Goal: Task Accomplishment & Management: Use online tool/utility

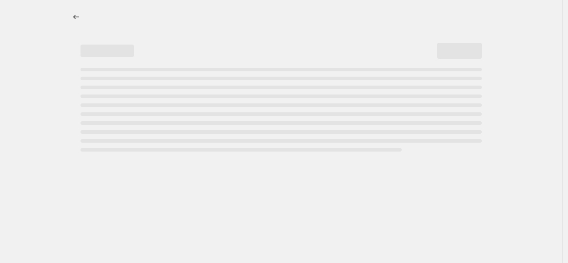
select select "no_change"
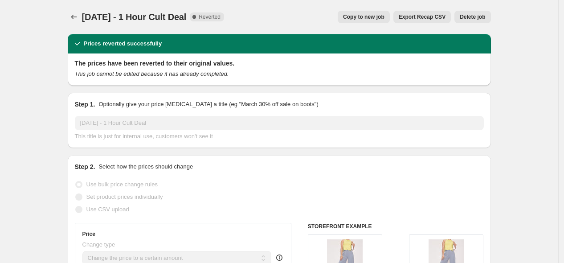
click at [368, 15] on span "Copy to new job" at bounding box center [363, 16] width 41 height 7
select select "no_change"
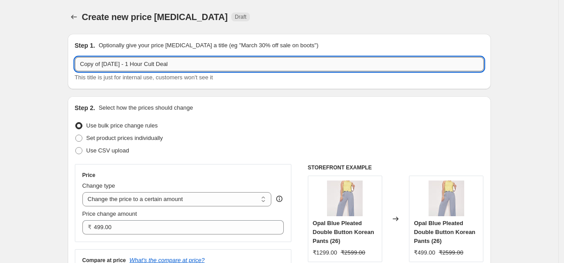
click at [174, 62] on input "Copy of [DATE] - 1 Hour Cult Deal" at bounding box center [279, 64] width 409 height 14
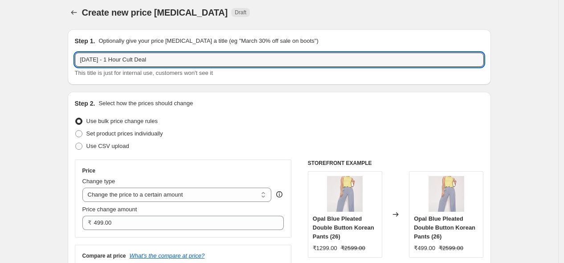
scroll to position [8, 0]
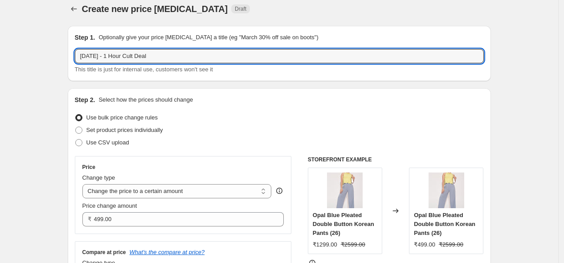
type input "[DATE] - 1 Hour Cult Deal"
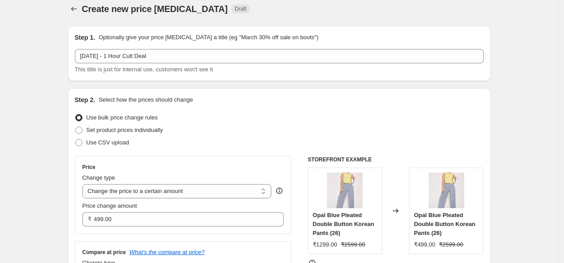
click at [196, 142] on div "Use CSV upload" at bounding box center [279, 142] width 409 height 12
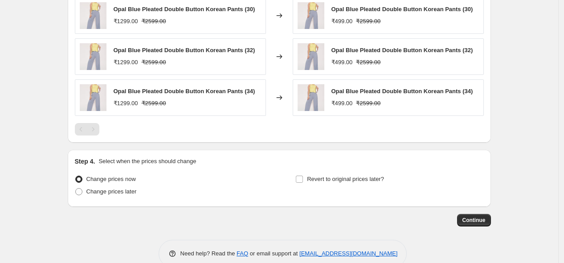
scroll to position [646, 0]
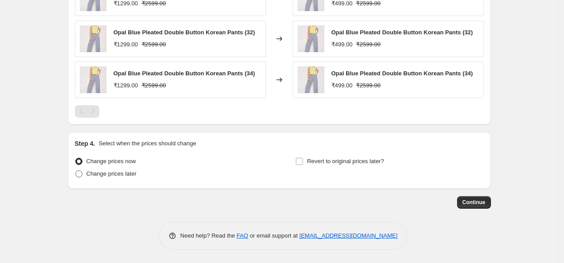
click at [98, 178] on label "Change prices later" at bounding box center [106, 173] width 62 height 12
click at [76, 171] on input "Change prices later" at bounding box center [75, 170] width 0 height 0
radio input "true"
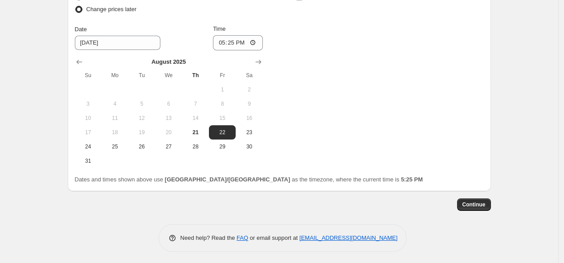
scroll to position [812, 0]
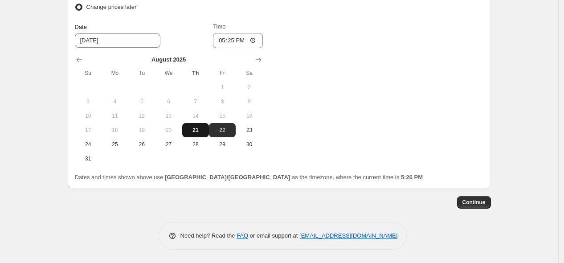
click at [194, 126] on span "21" at bounding box center [196, 129] width 20 height 7
type input "[DATE]"
click at [222, 41] on input "17:25" at bounding box center [238, 40] width 50 height 15
type input "22:00"
click at [387, 90] on div "Change prices now Change prices later Date [DATE] Time 22:00 [DATE] Su Mo Tu We…" at bounding box center [279, 76] width 409 height 177
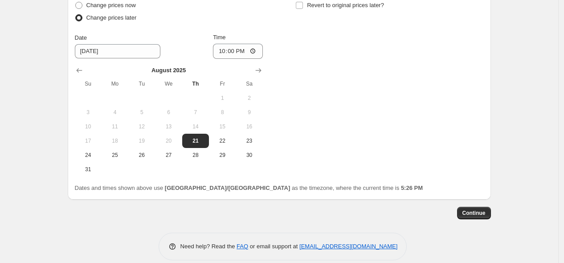
scroll to position [776, 0]
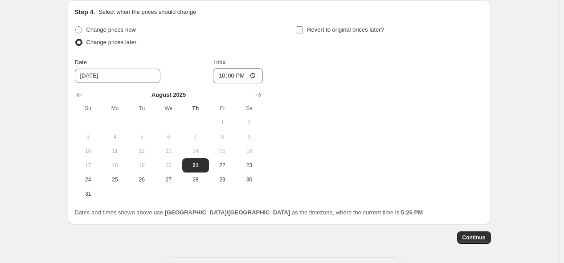
click at [301, 28] on input "Revert to original prices later?" at bounding box center [299, 29] width 7 height 7
checkbox input "true"
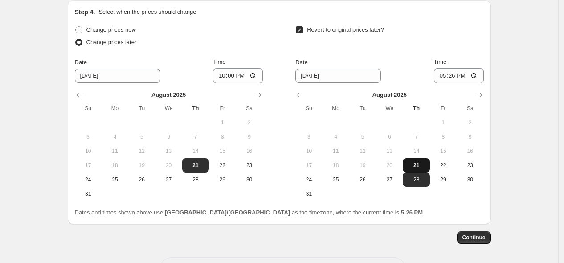
click at [415, 166] on span "21" at bounding box center [416, 165] width 20 height 7
type input "[DATE]"
click at [443, 78] on input "17:26" at bounding box center [459, 75] width 50 height 15
type input "23:00"
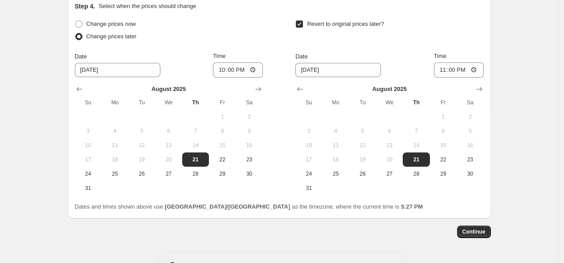
scroll to position [812, 0]
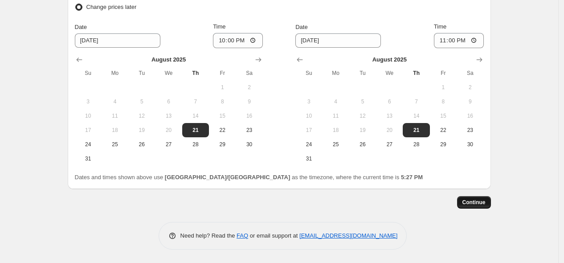
click at [468, 205] on span "Continue" at bounding box center [473, 202] width 23 height 7
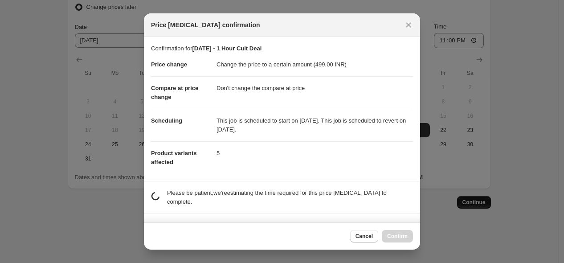
scroll to position [0, 0]
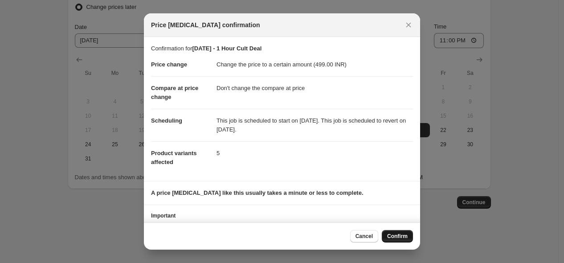
click at [399, 232] on span "Confirm" at bounding box center [397, 235] width 20 height 7
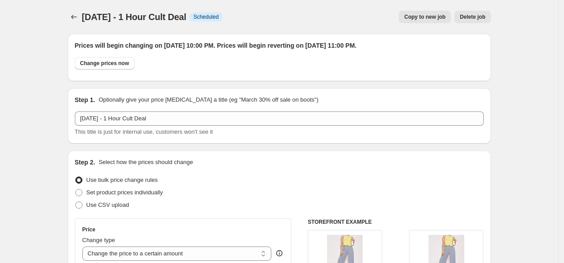
click at [175, 94] on div "Step 1. Optionally give your price [MEDICAL_DATA] a title (eg "March 30% off sa…" at bounding box center [279, 115] width 423 height 55
